Goal: Task Accomplishment & Management: Manage account settings

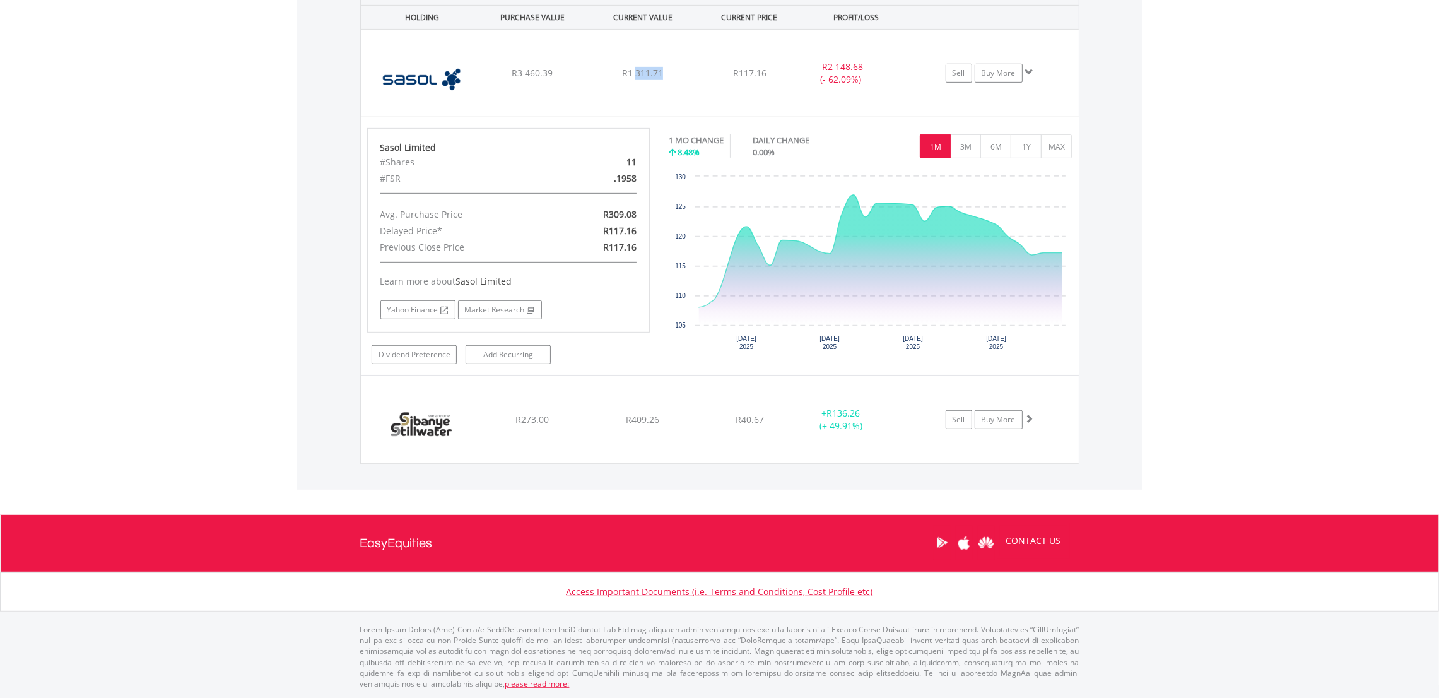
scroll to position [121, 239]
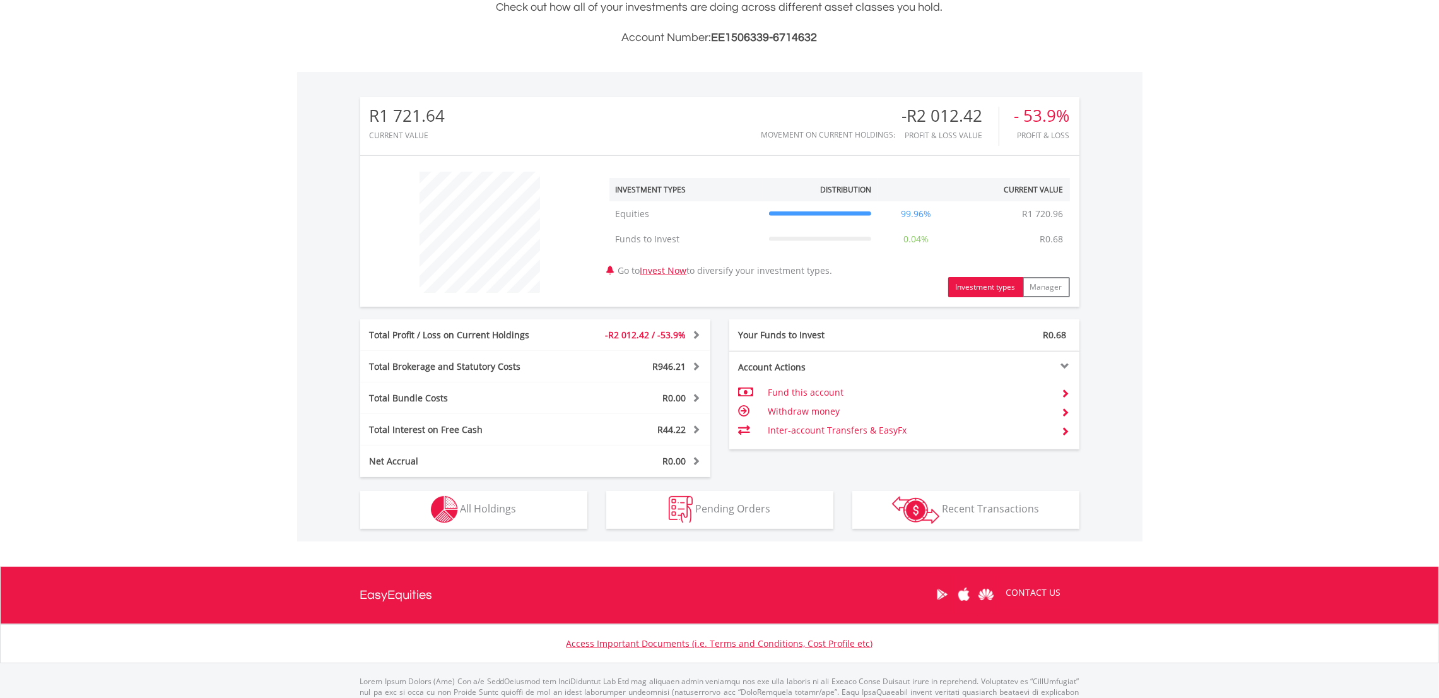
scroll to position [322, 0]
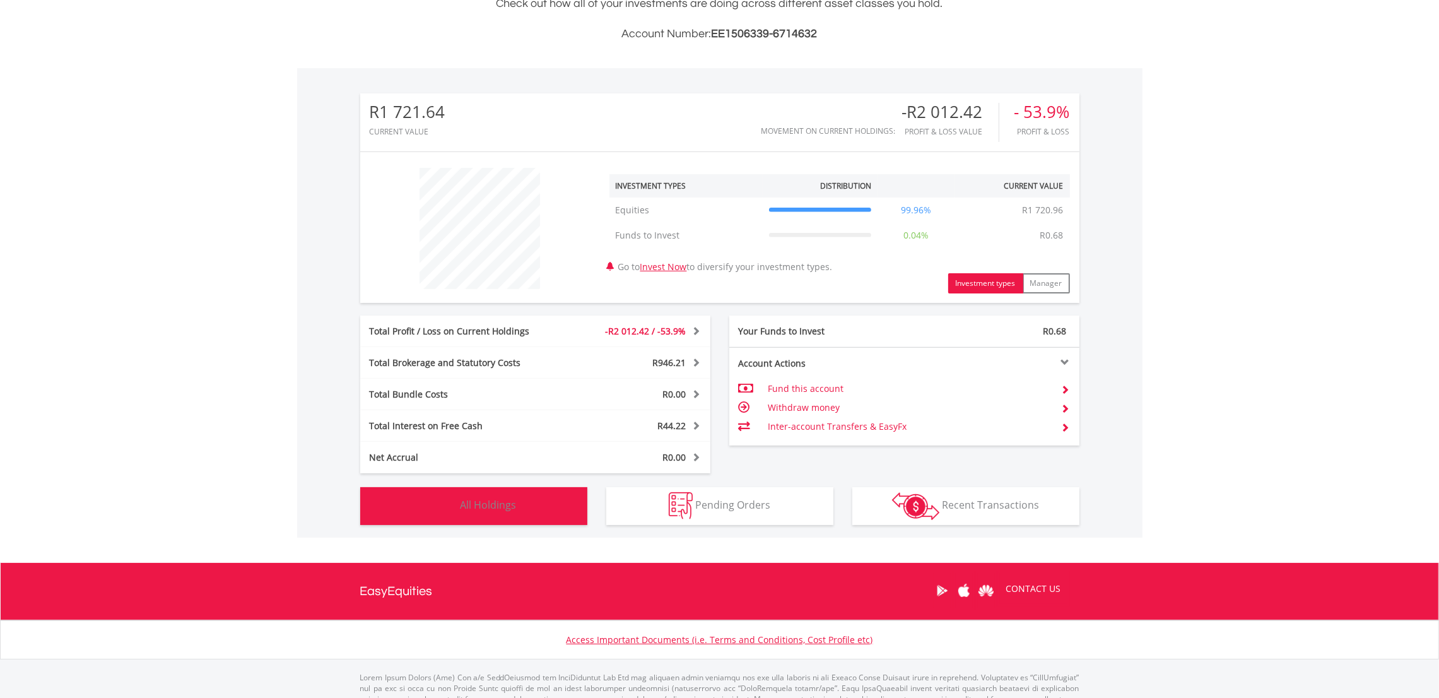
click at [500, 505] on span "All Holdings" at bounding box center [489, 505] width 56 height 14
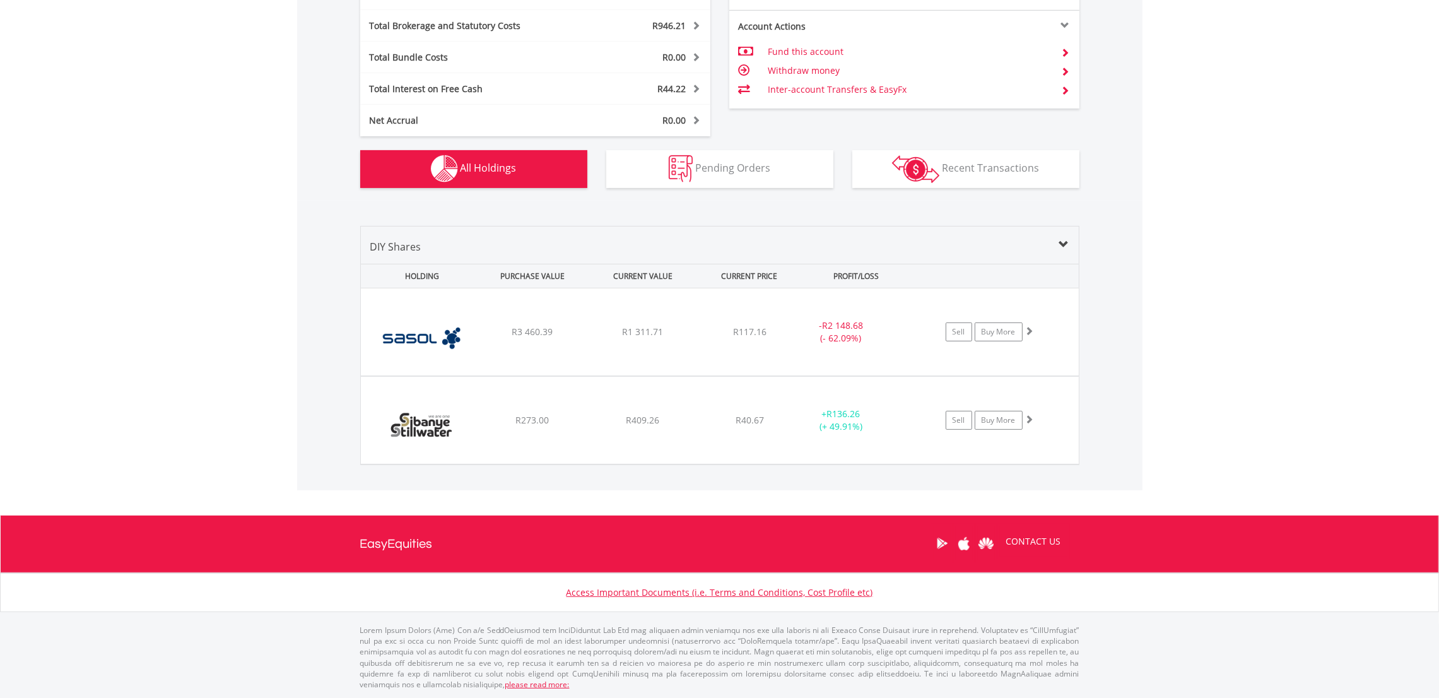
scroll to position [49, 0]
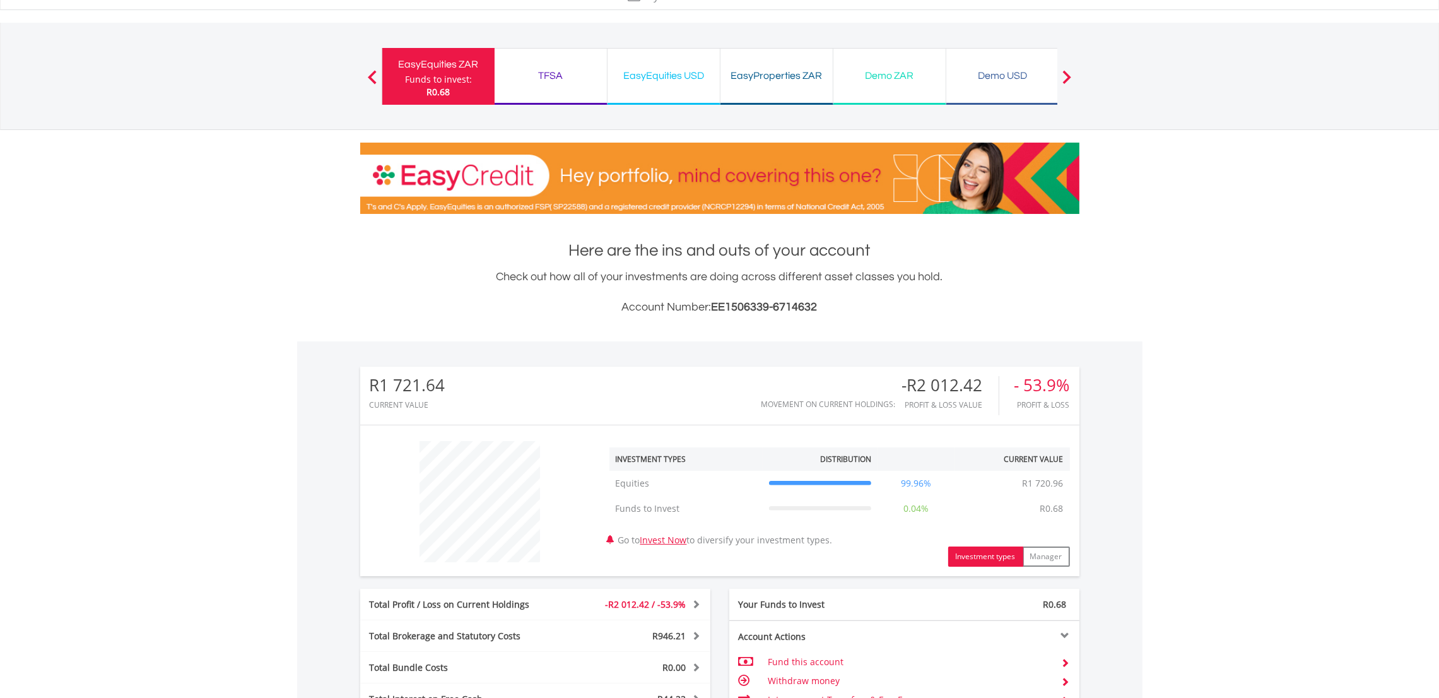
click at [665, 78] on div "EasyEquities USD" at bounding box center [663, 76] width 97 height 18
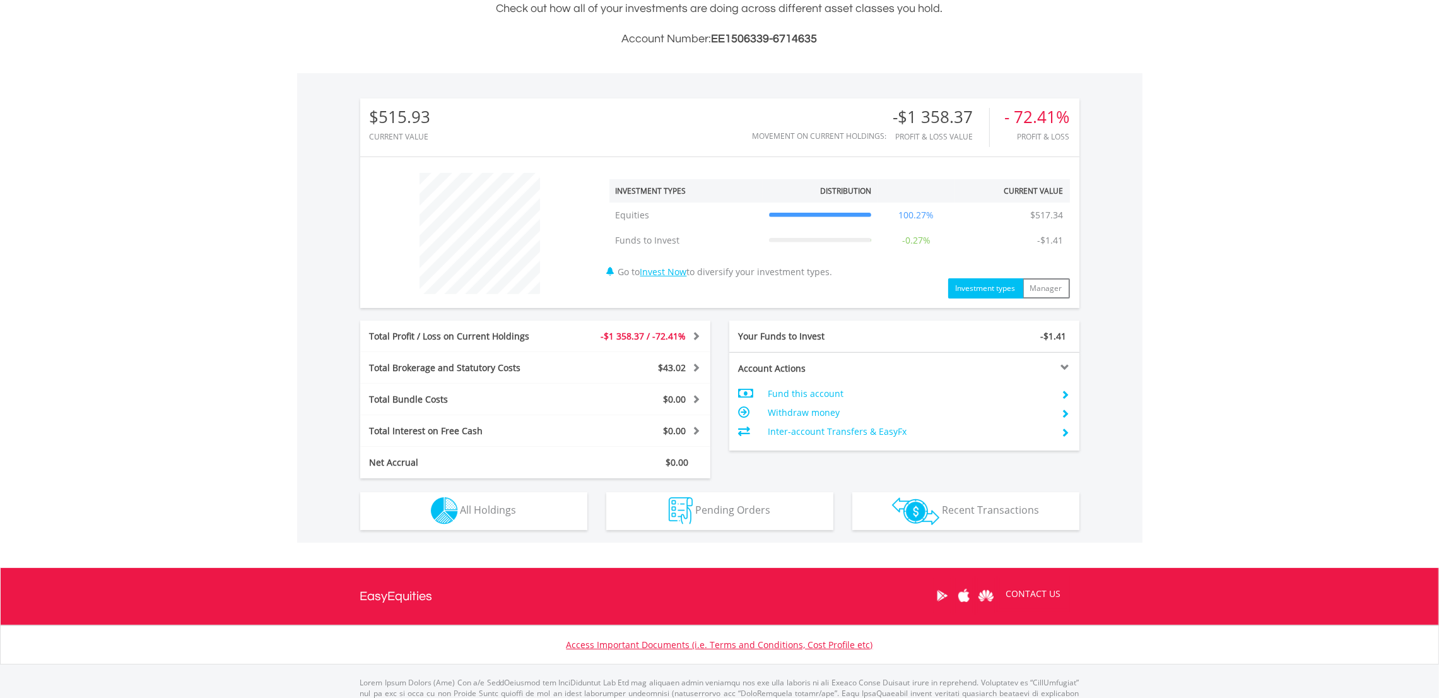
scroll to position [368, 0]
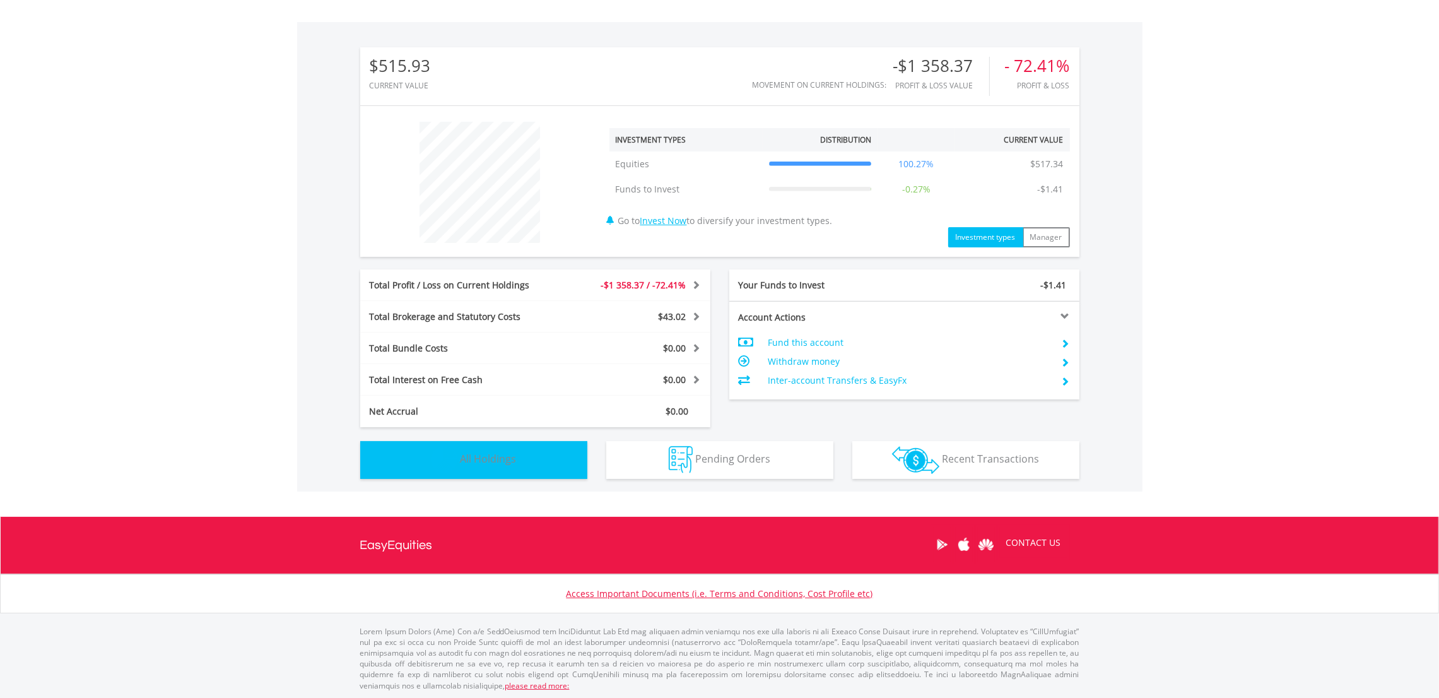
click at [474, 459] on span "All Holdings" at bounding box center [489, 459] width 56 height 14
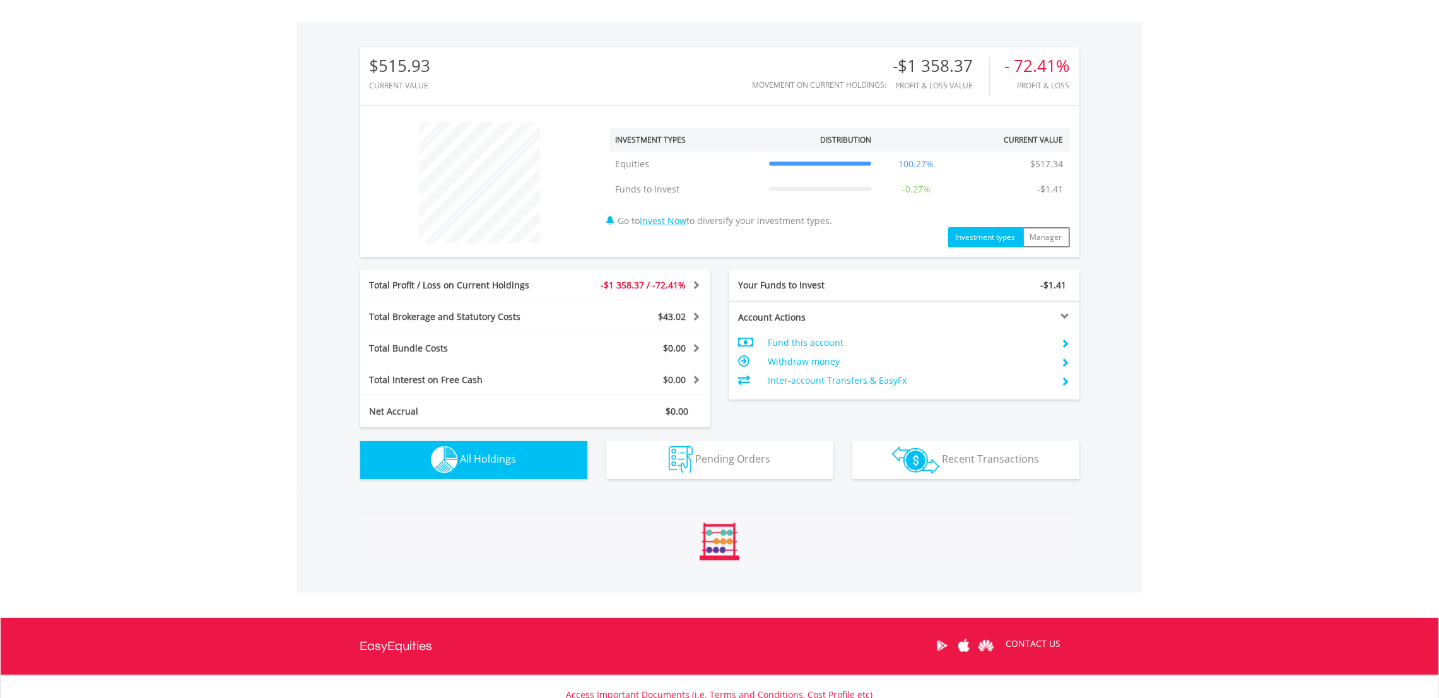
scroll to position [675, 0]
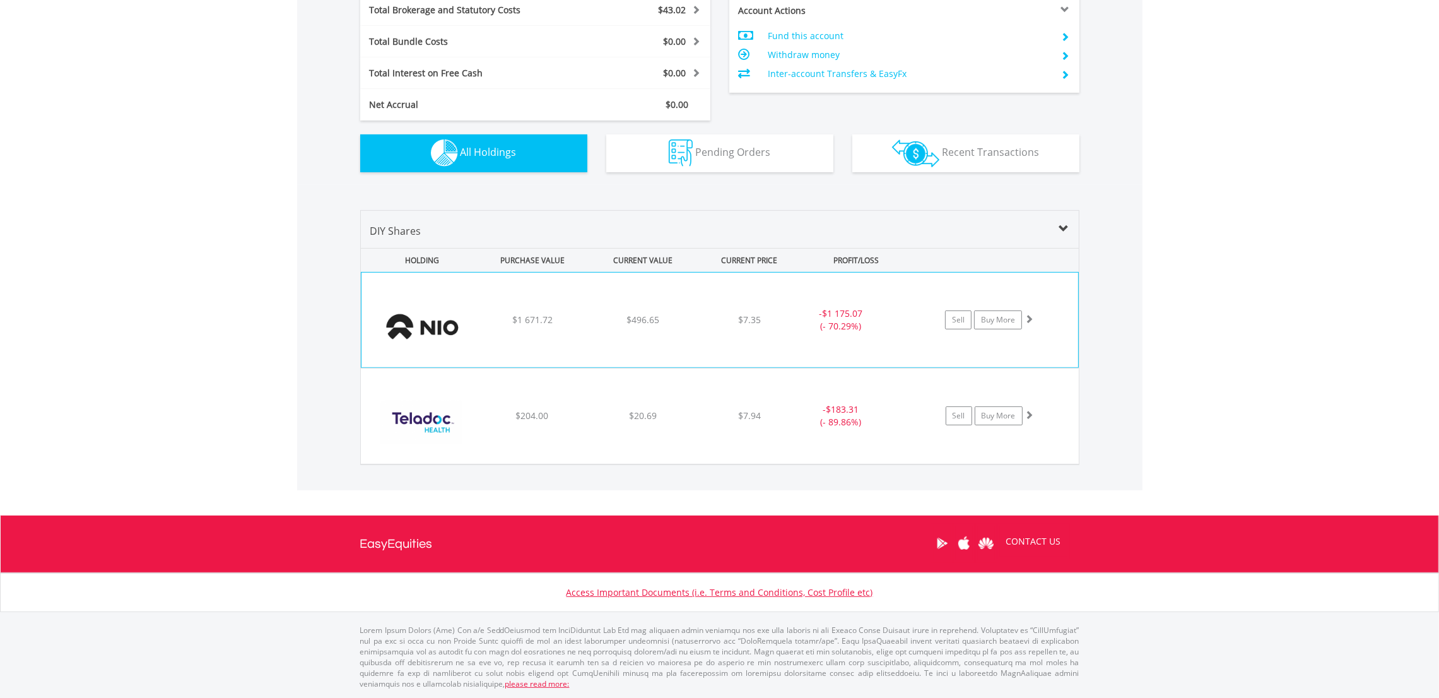
click at [645, 331] on div "﻿ Nio Inc - Adr $1 671.72 $496.65 $7.35 - $1 175.07 (- 70.29%) Sell Buy More" at bounding box center [720, 320] width 717 height 95
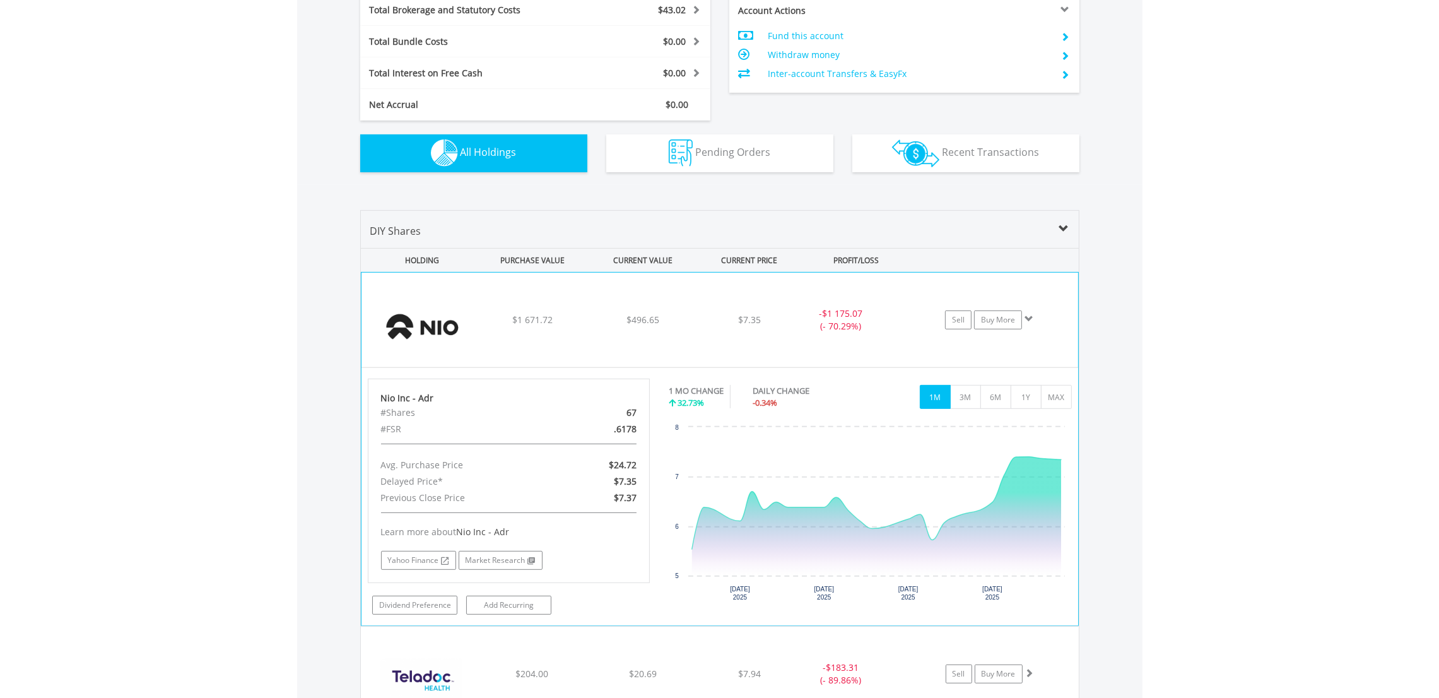
click at [645, 331] on div "﻿ Nio Inc - Adr $1 671.72 $496.65 $7.35 - $1 175.07 (- 70.29%) Sell Buy More" at bounding box center [720, 320] width 717 height 95
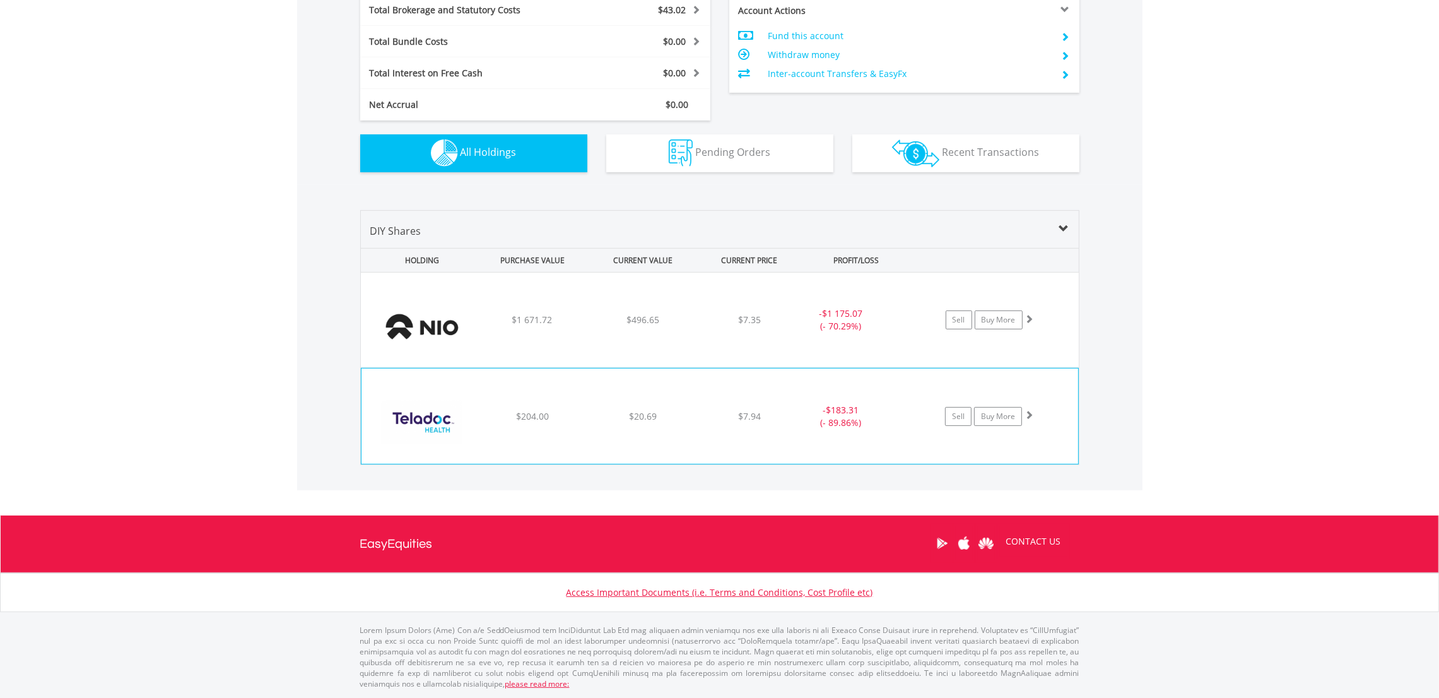
click at [604, 425] on div "﻿ Teladoc Health Inc $204.00 $20.69 $7.94 - $183.31 (- 89.86%) Sell Buy More" at bounding box center [720, 415] width 717 height 95
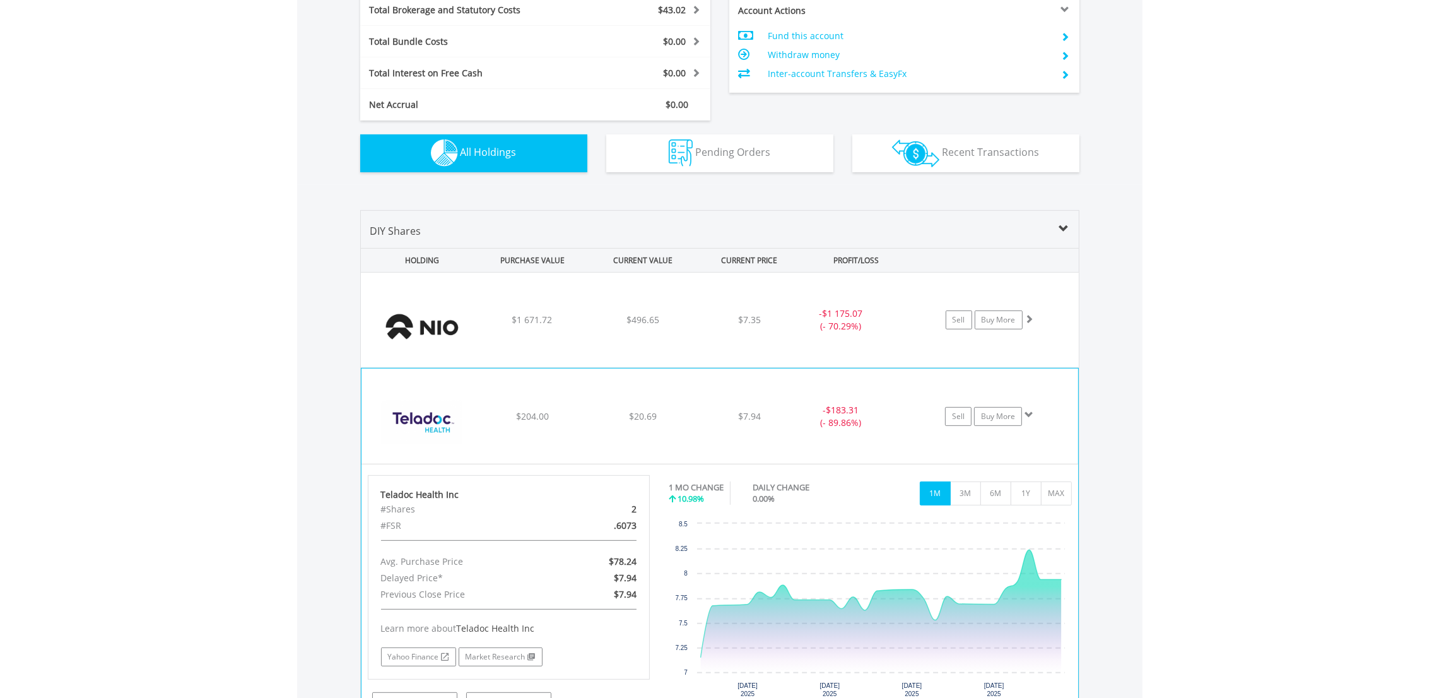
click at [604, 425] on div "﻿ Teladoc Health Inc $204.00 $20.69 $7.94 - $183.31 (- 89.86%) Sell Buy More" at bounding box center [720, 415] width 717 height 95
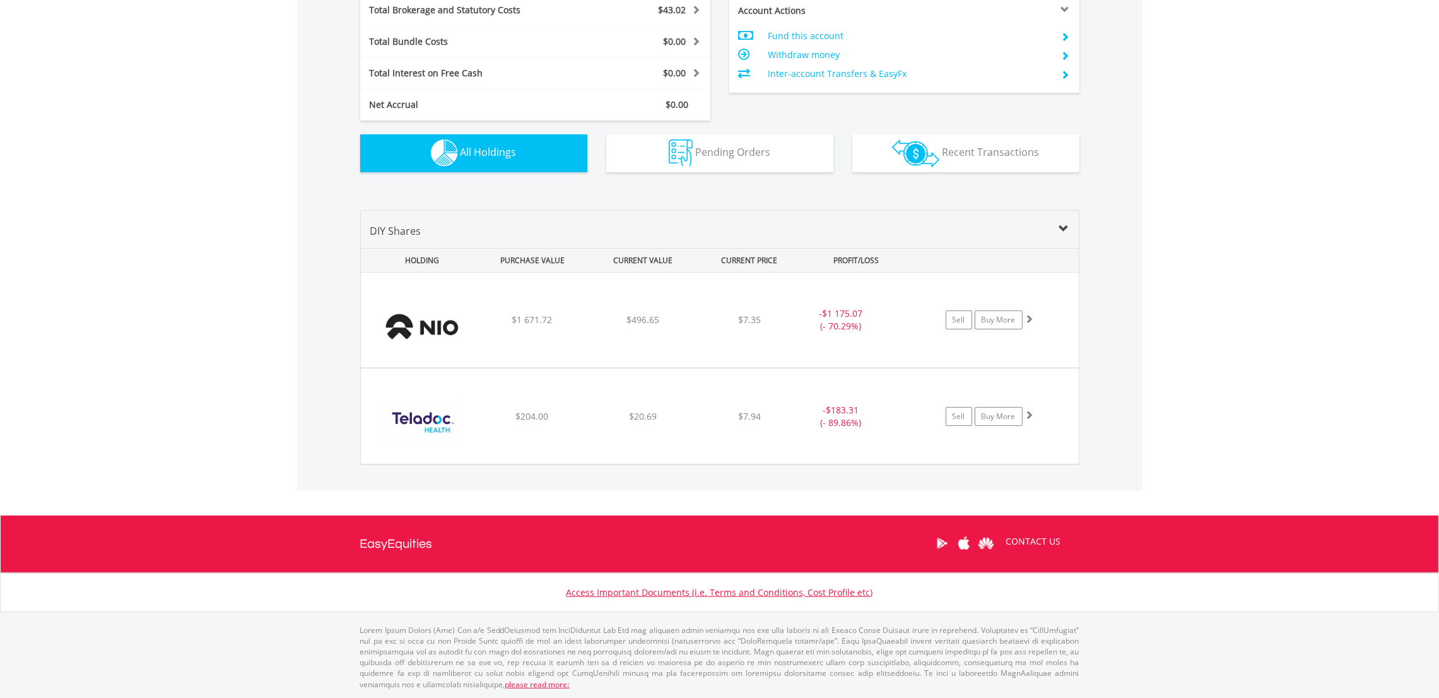
scroll to position [65, 0]
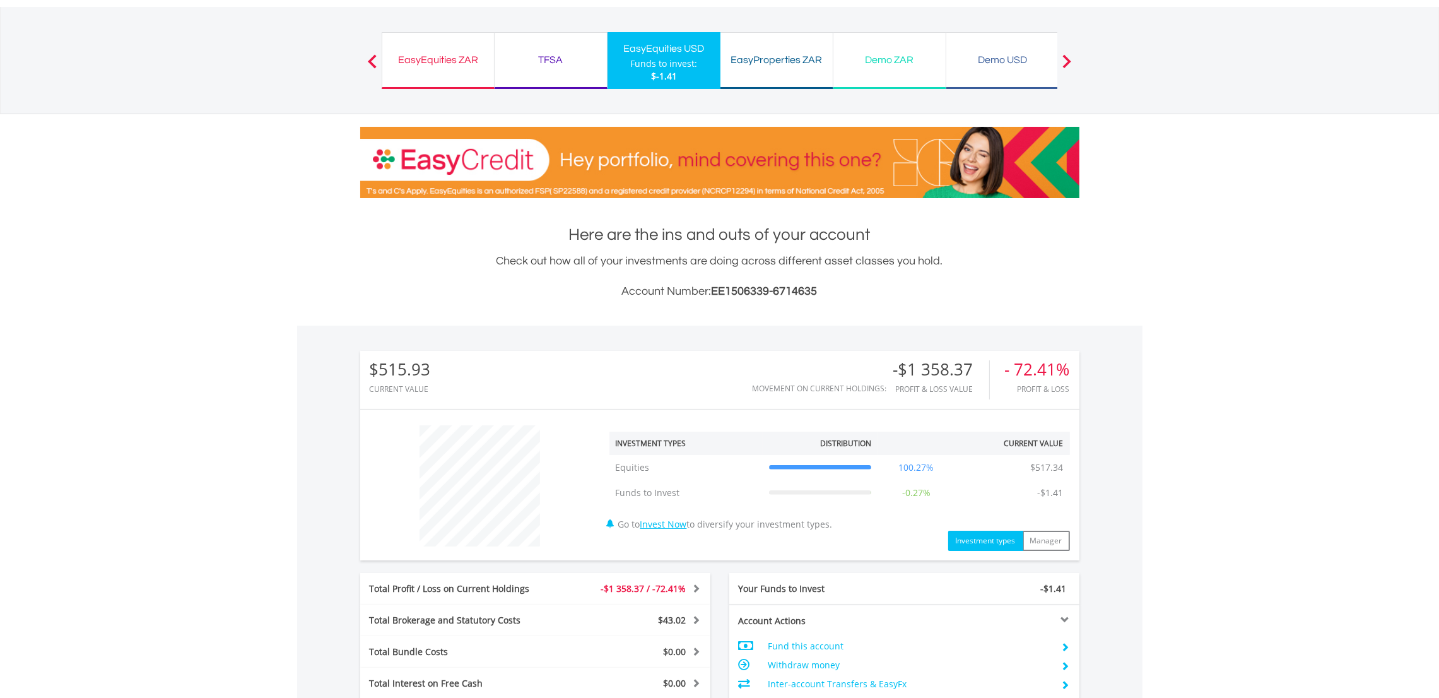
click at [764, 65] on div "EasyProperties ZAR" at bounding box center [776, 60] width 97 height 18
click at [433, 70] on div "EasyEquities ZAR Funds to invest: $-1.41" at bounding box center [438, 60] width 113 height 57
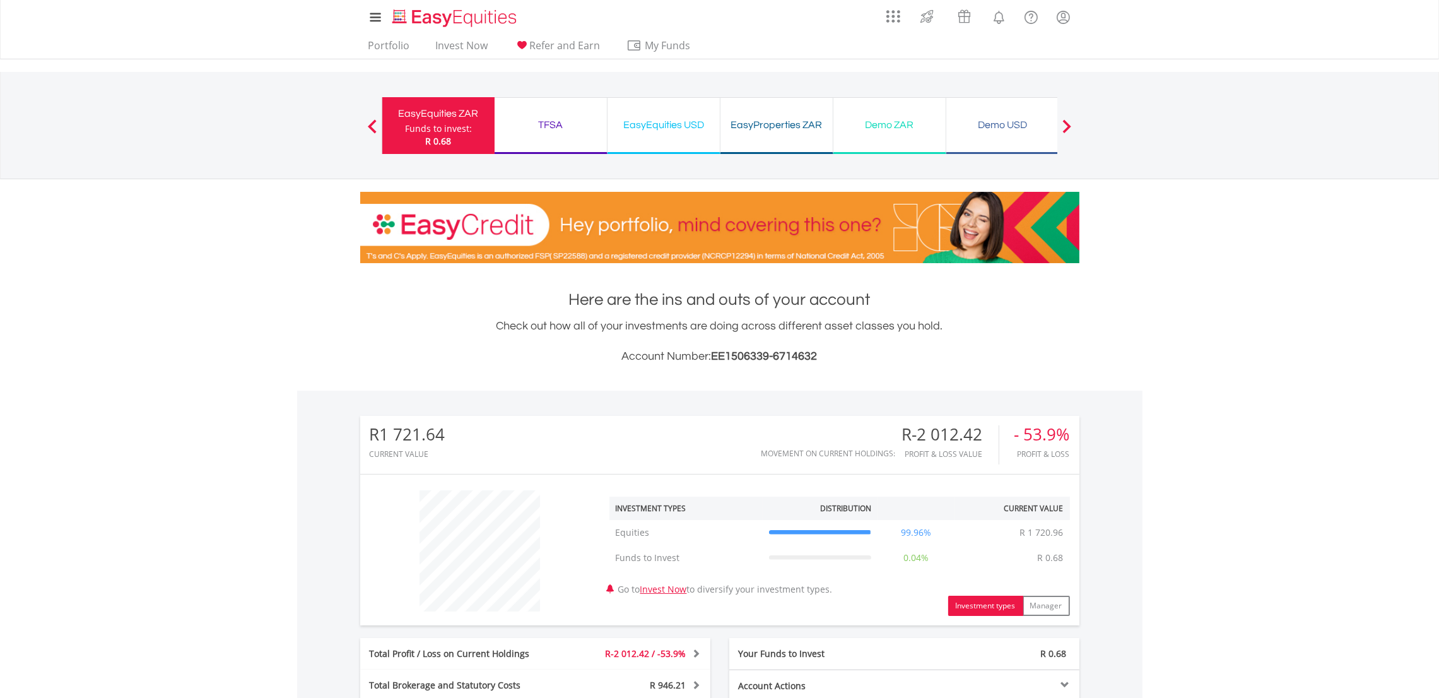
scroll to position [121, 239]
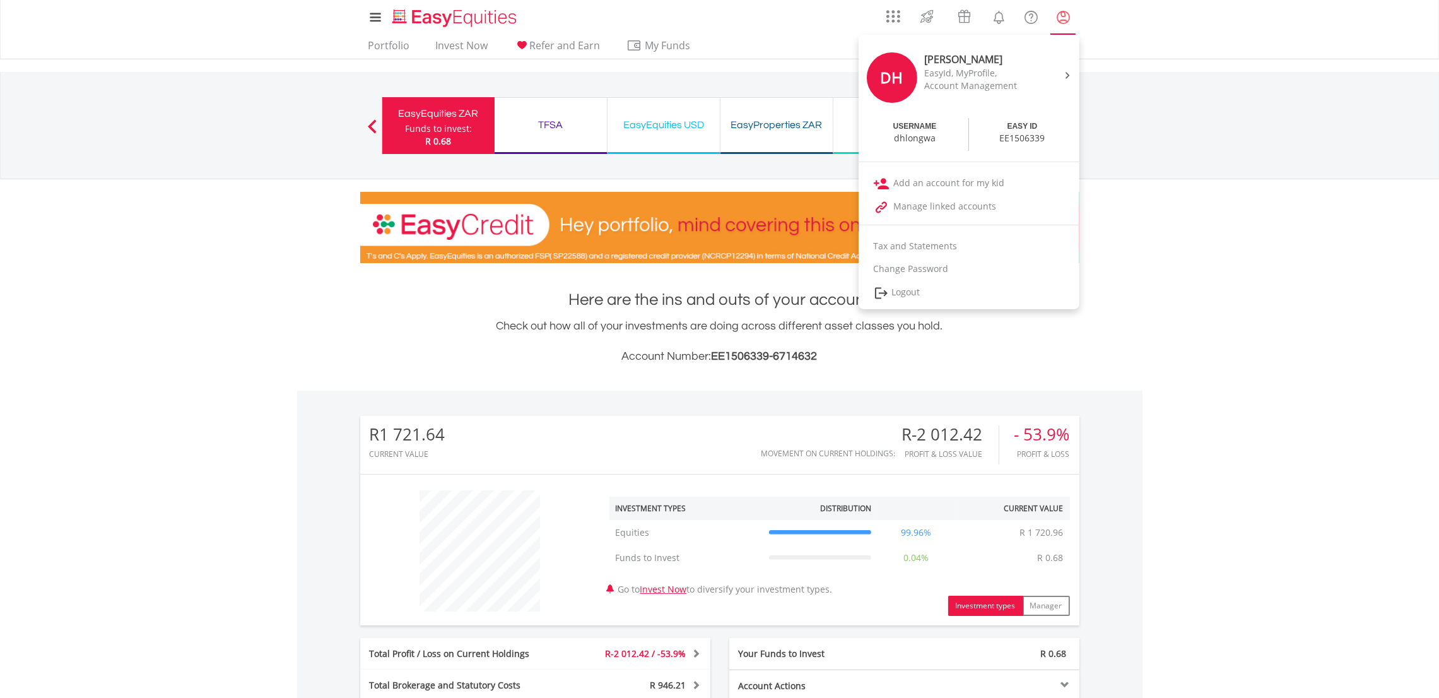
click at [1062, 19] on lord-icon "My Profile" at bounding box center [1064, 17] width 16 height 16
click at [974, 293] on link "Logout" at bounding box center [969, 293] width 221 height 26
